Goal: Task Accomplishment & Management: Manage account settings

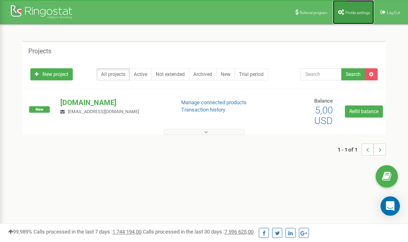
click at [351, 15] on link "Profile settings" at bounding box center [353, 12] width 41 height 24
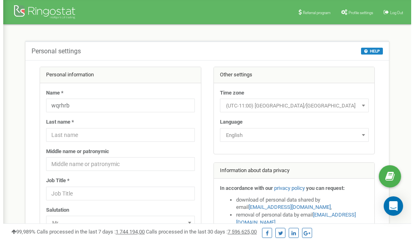
scroll to position [40, 0]
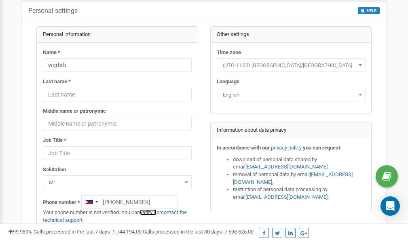
click at [153, 213] on link "verify it" at bounding box center [148, 213] width 17 height 6
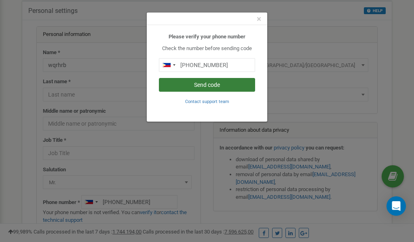
click at [216, 86] on button "Send code" at bounding box center [207, 85] width 96 height 14
